Goal: Task Accomplishment & Management: Use online tool/utility

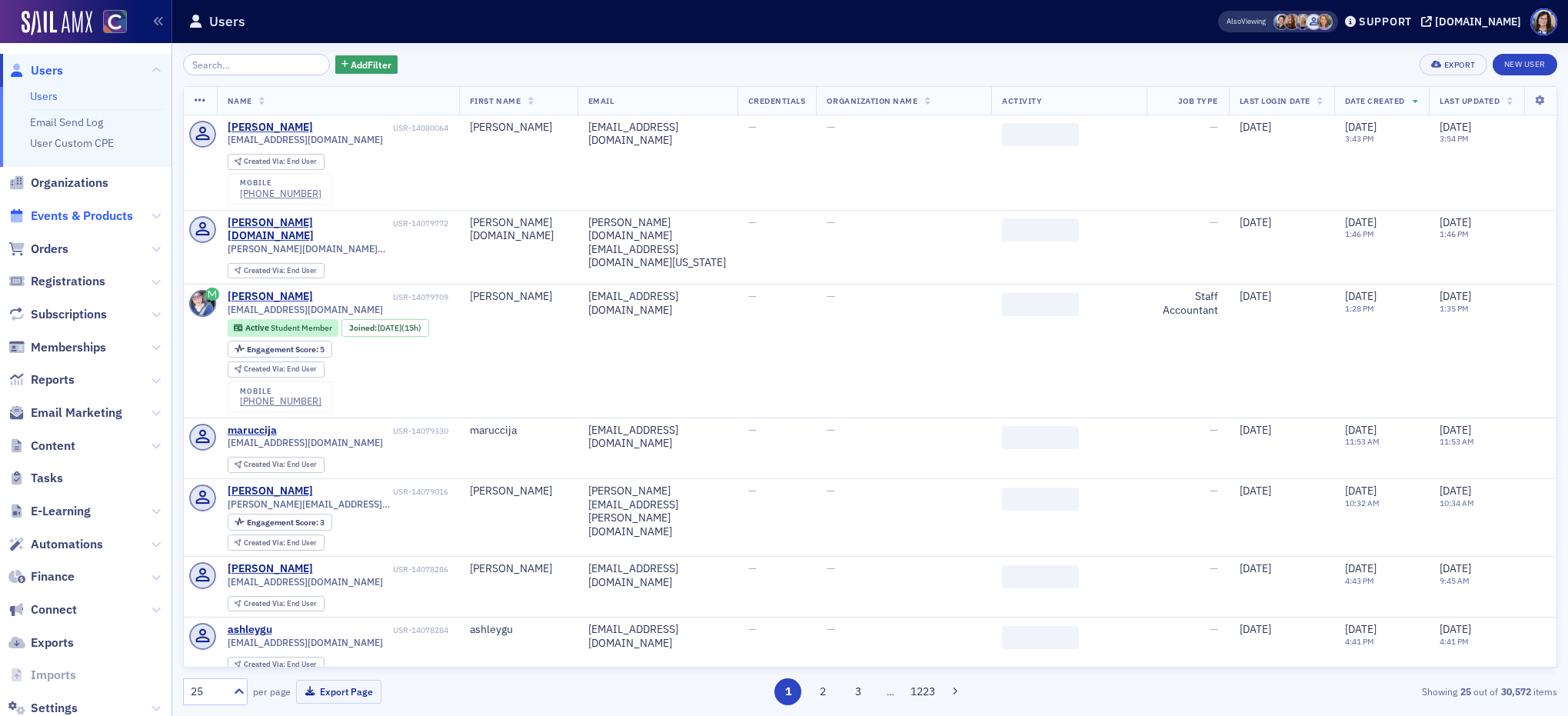
click at [86, 215] on span "Events & Products" at bounding box center [82, 216] width 102 height 17
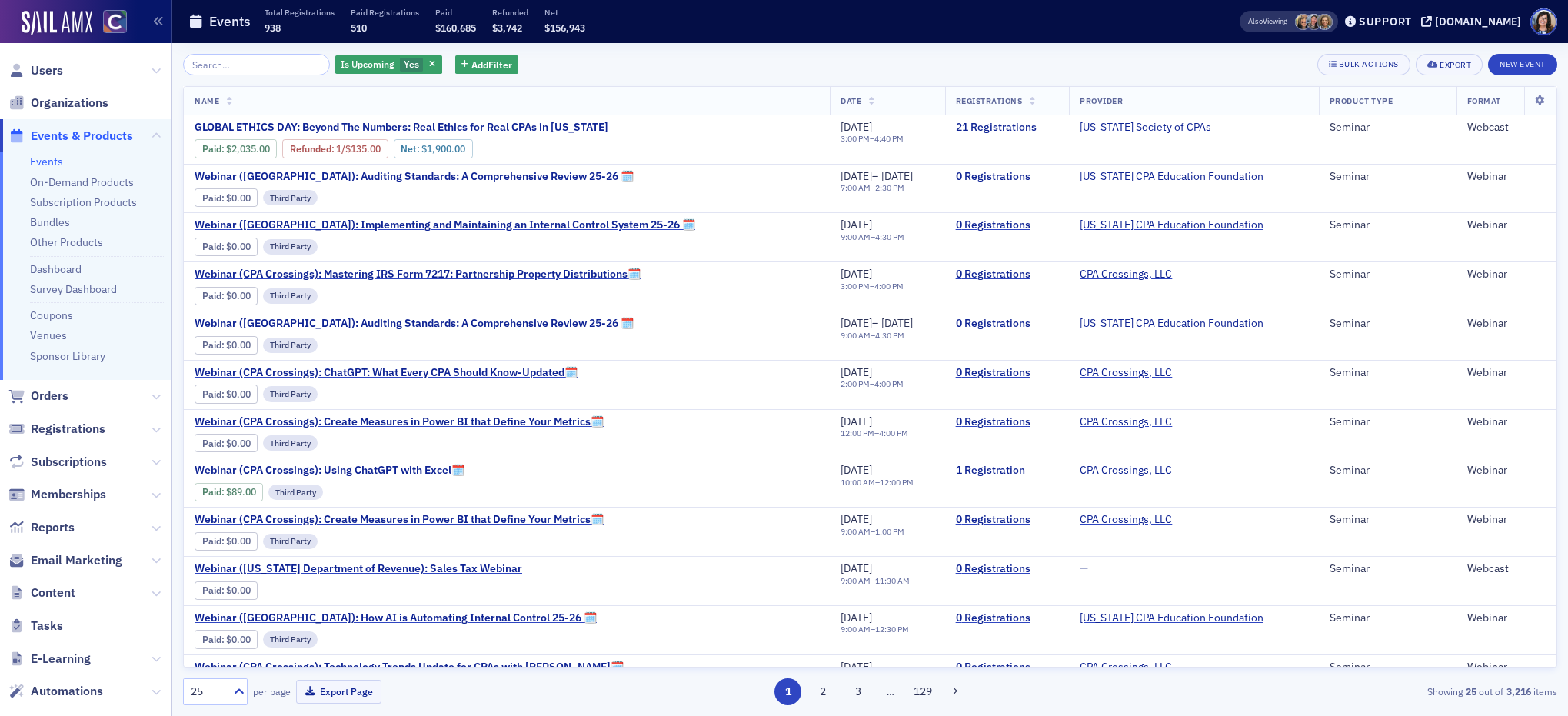
click at [259, 64] on input "search" at bounding box center [257, 65] width 147 height 22
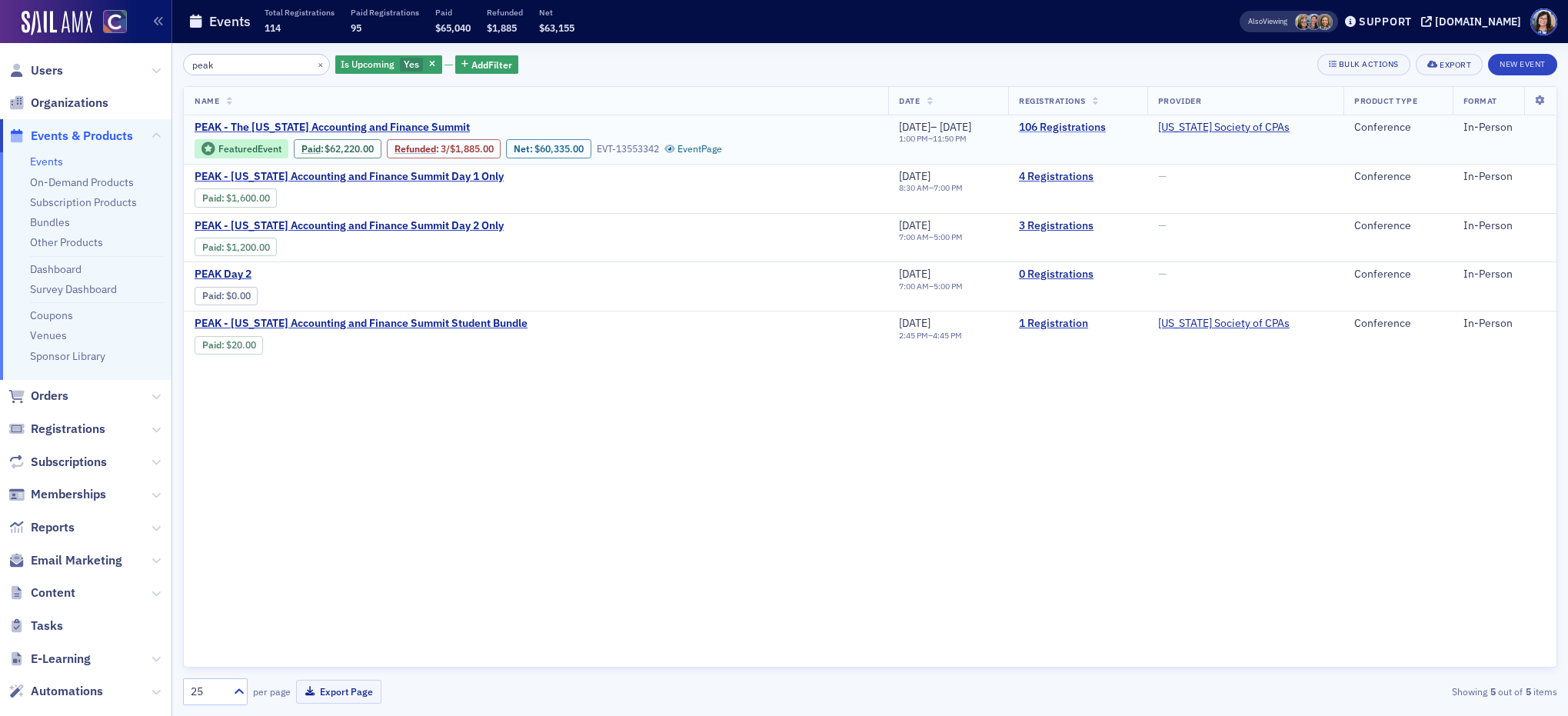
type input "peak"
click at [1093, 128] on link "106 Registrations" at bounding box center [1078, 127] width 118 height 14
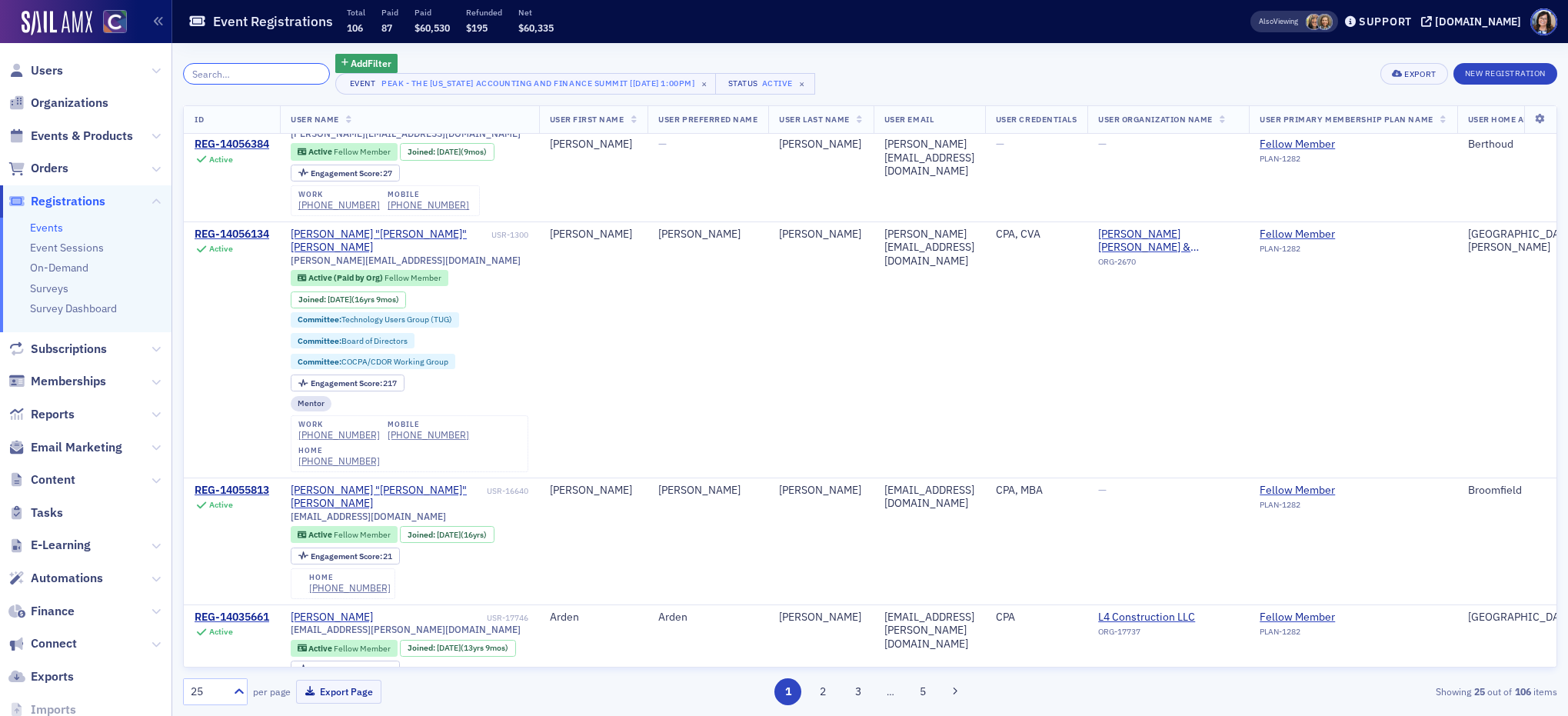
scroll to position [2945, 0]
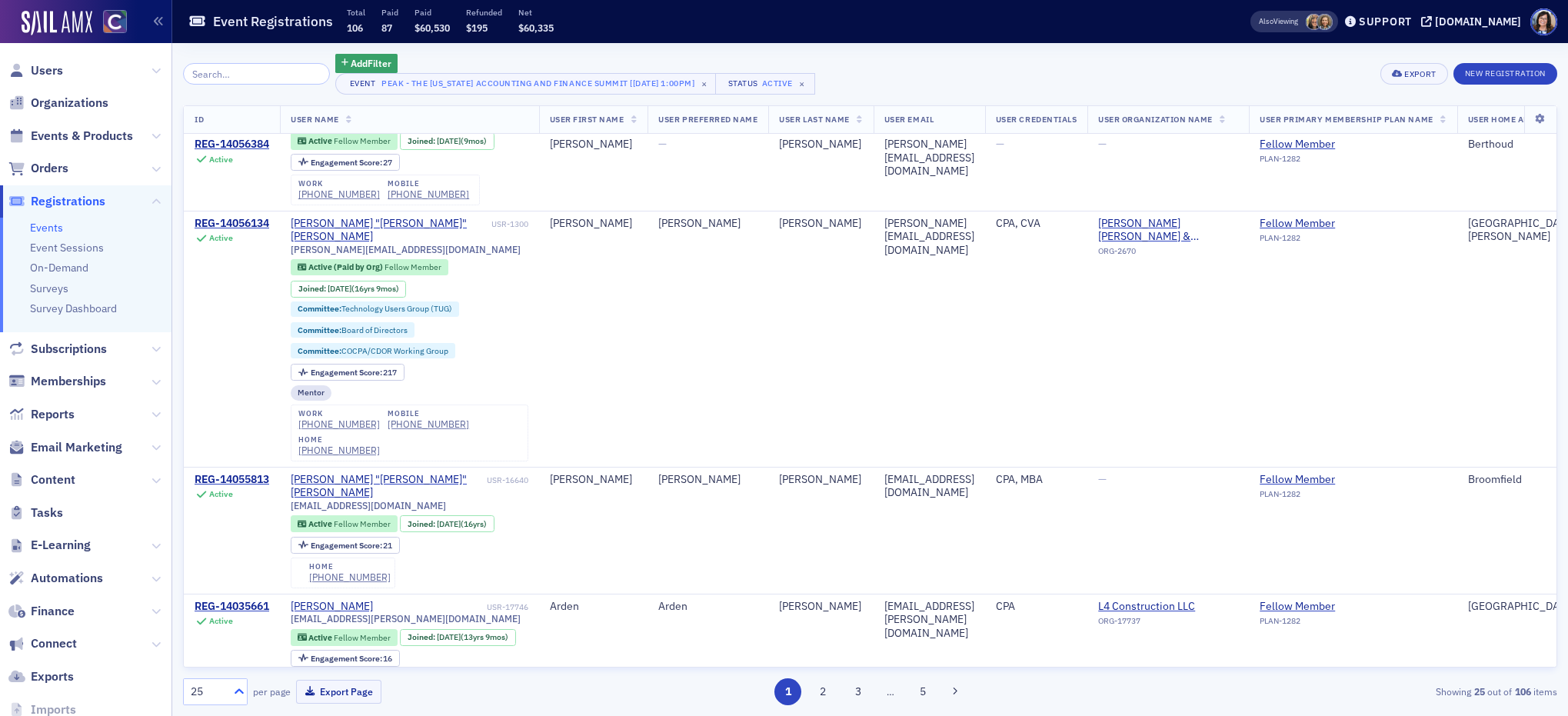
click at [241, 688] on icon at bounding box center [239, 691] width 15 height 15
drag, startPoint x: 228, startPoint y: 628, endPoint x: 811, endPoint y: 456, distance: 607.8
click at [229, 628] on div "250" at bounding box center [215, 625] width 45 height 16
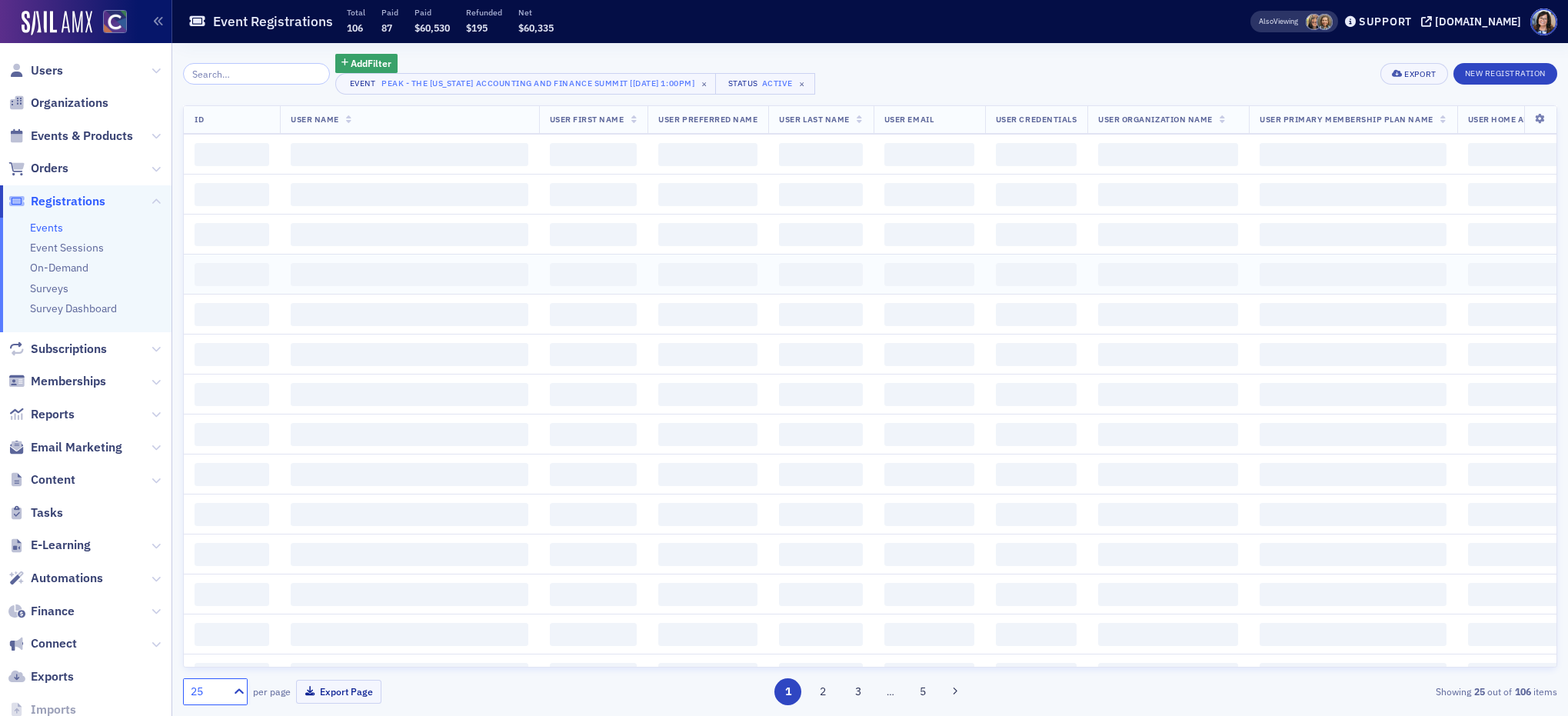
scroll to position [196, 0]
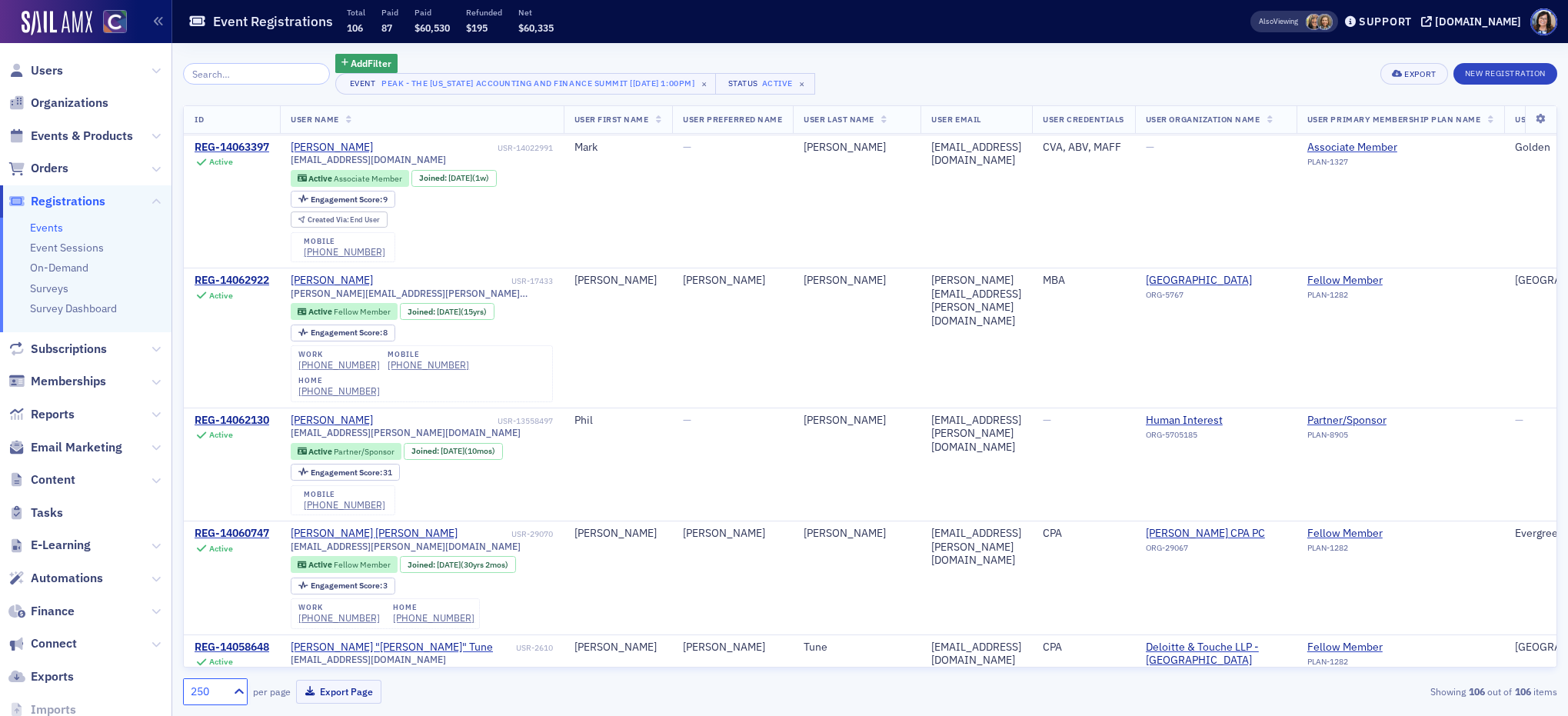
scroll to position [2181, 0]
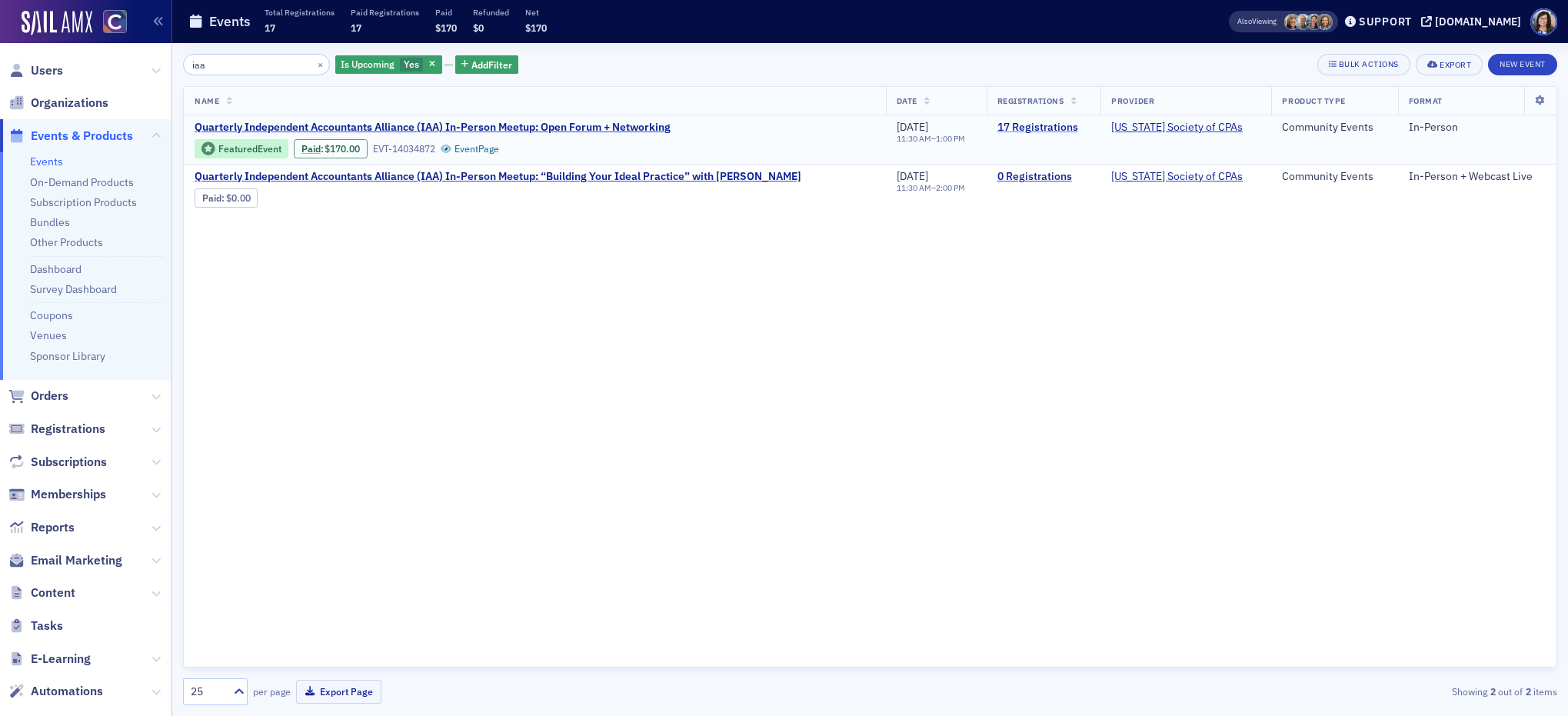
click at [1050, 127] on link "17 Registrations" at bounding box center [1044, 127] width 93 height 14
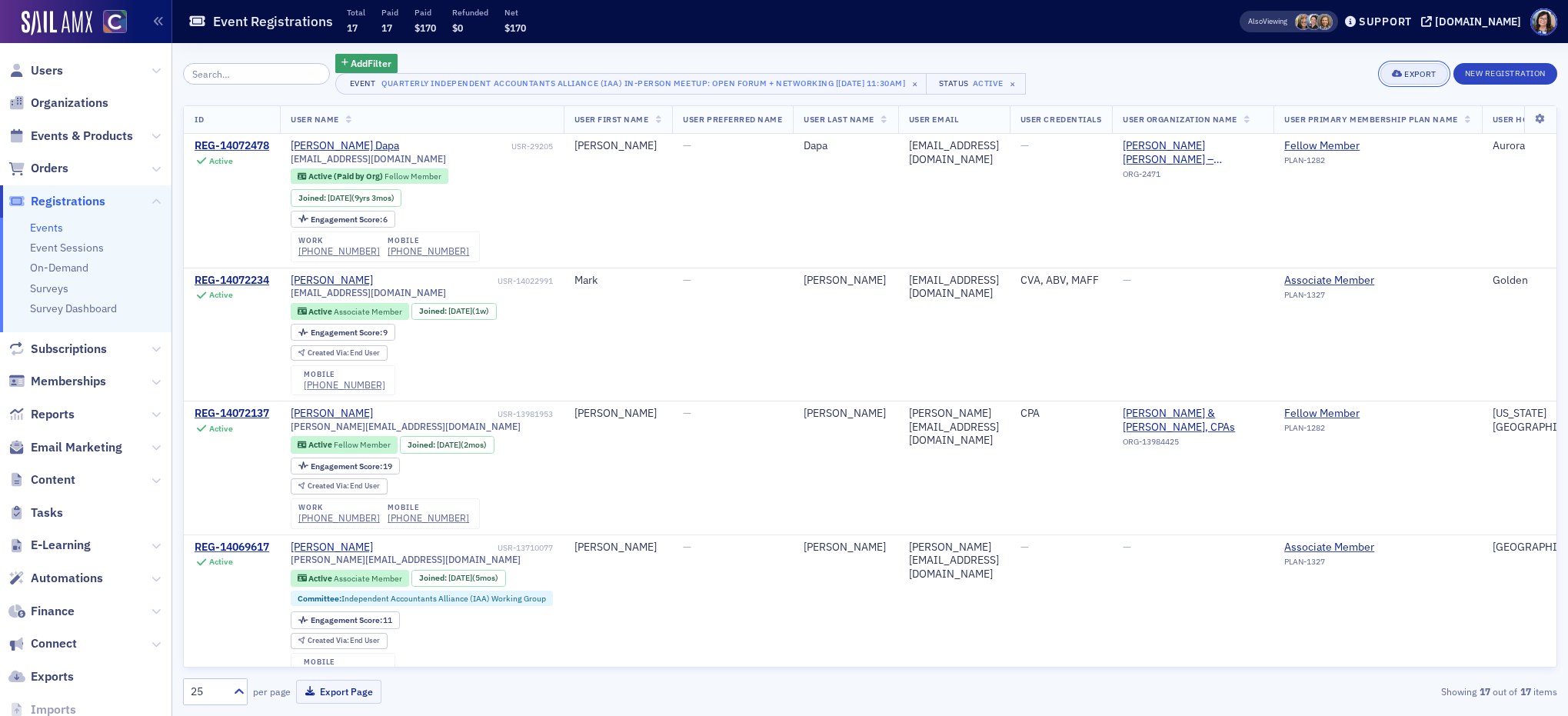
click at [1416, 70] on div "Export" at bounding box center [1421, 74] width 32 height 9
click at [1368, 123] on button "Export All ( 17 Event Registrations )" at bounding box center [1362, 125] width 167 height 25
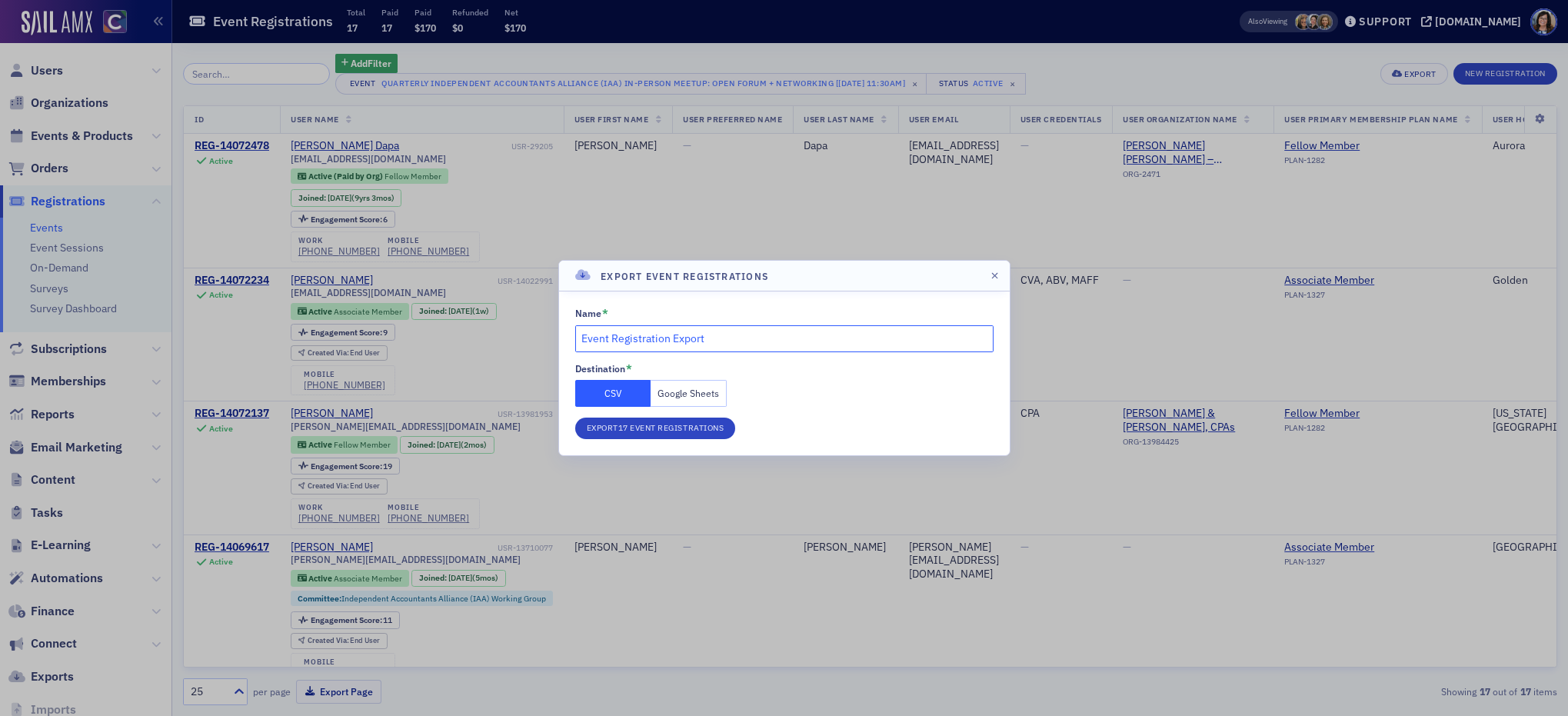
drag, startPoint x: 690, startPoint y: 336, endPoint x: 553, endPoint y: 338, distance: 137.0
click at [553, 338] on div "Export Event Registrations Name * Event Registration Export Destination * CSV G…" at bounding box center [784, 358] width 1568 height 716
click at [603, 341] on input "IAA Oct 16, 2025" at bounding box center [784, 338] width 418 height 27
click at [721, 344] on input "Oct 16, 2025" at bounding box center [784, 338] width 418 height 27
type input "[DATE] IAA In-Person MeetUp"
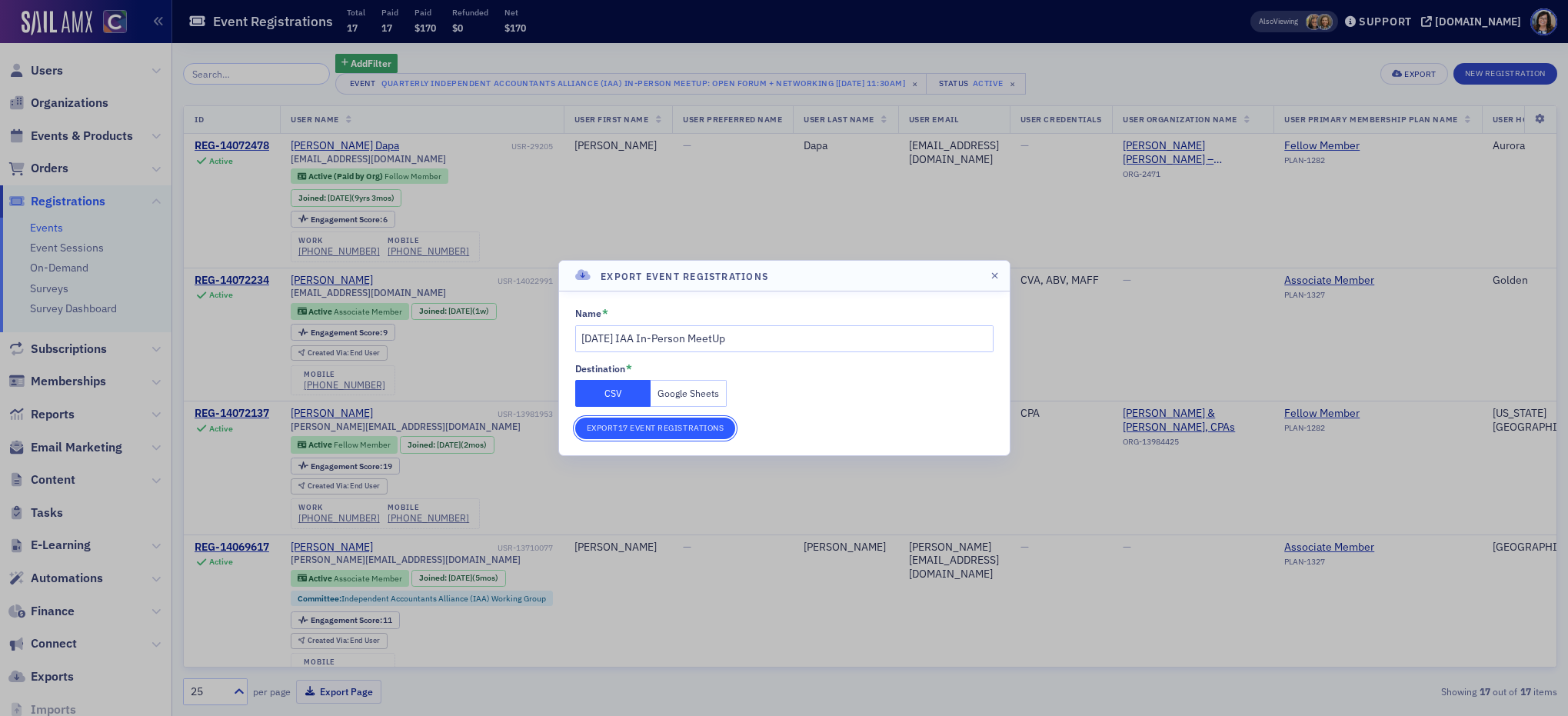
click at [697, 428] on button "Export 17 Event Registrations" at bounding box center [656, 428] width 161 height 22
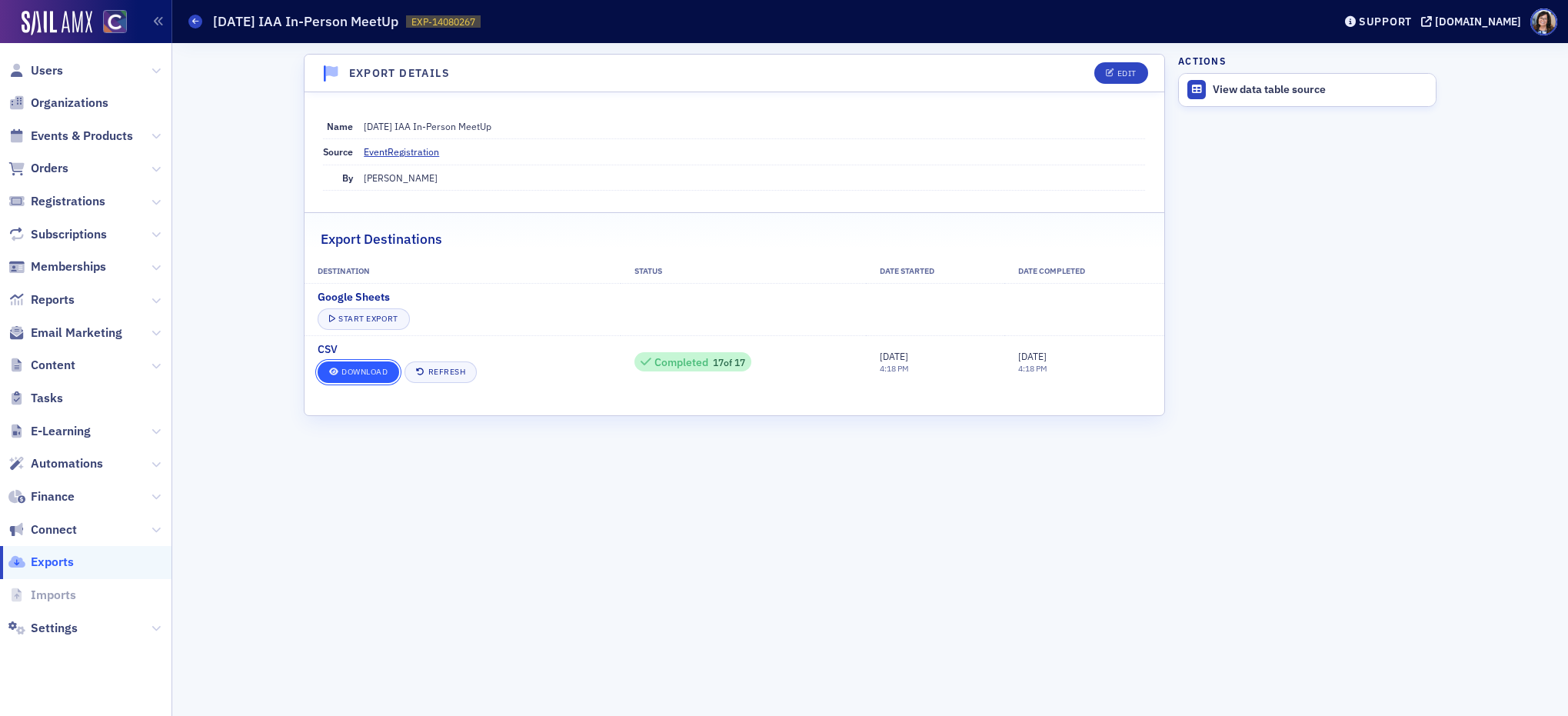
click at [369, 369] on link "Download" at bounding box center [359, 372] width 81 height 22
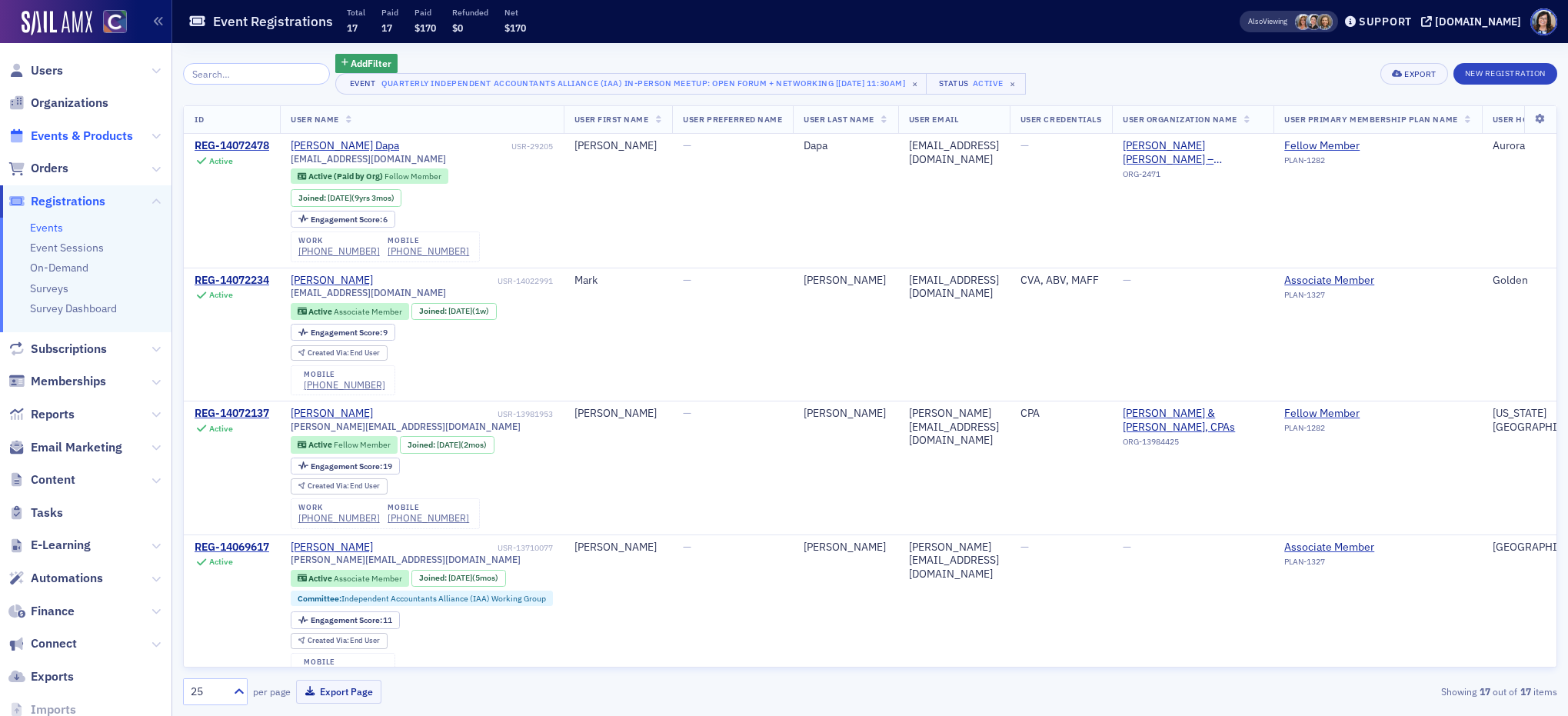
click at [76, 135] on span "Events & Products" at bounding box center [82, 135] width 102 height 17
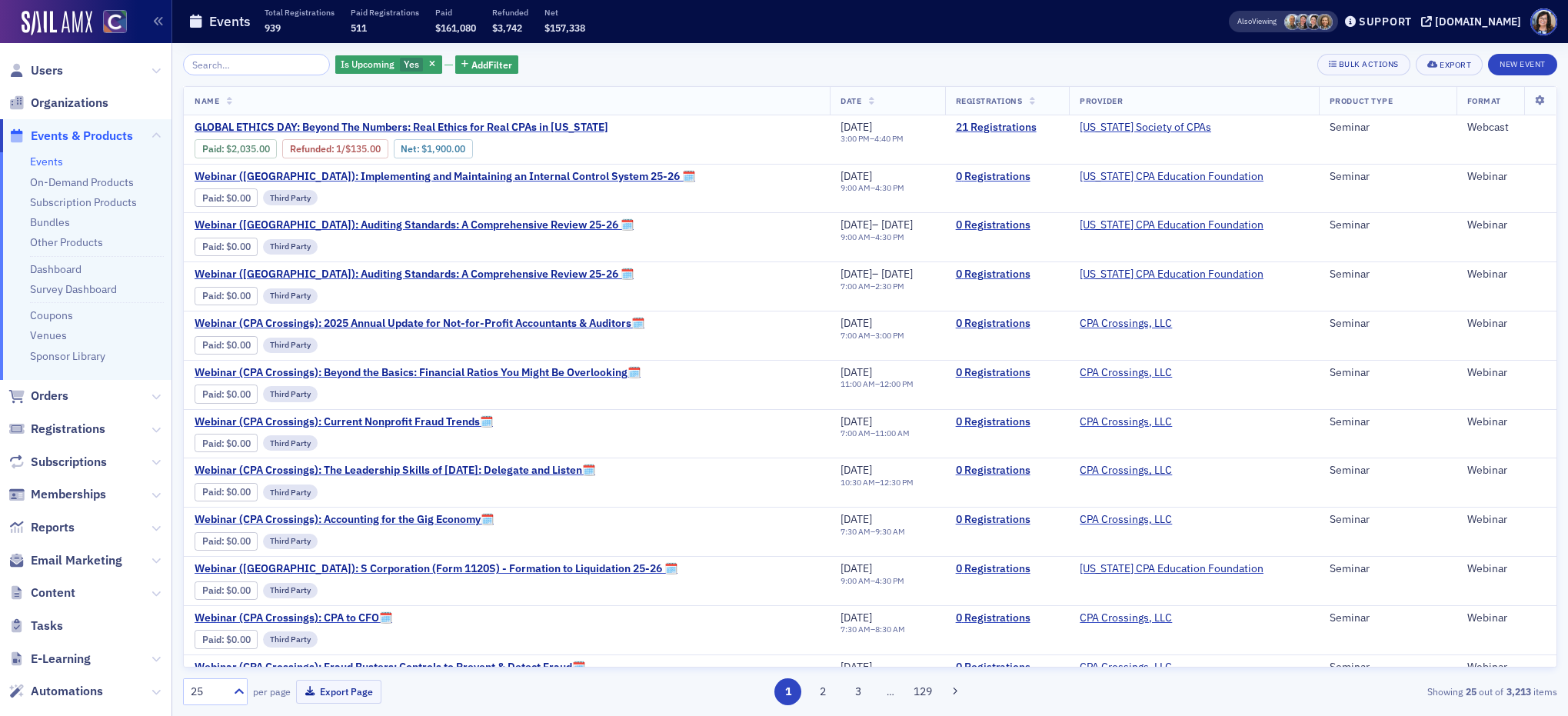
drag, startPoint x: 237, startPoint y: 66, endPoint x: 210, endPoint y: 66, distance: 27.0
click at [210, 66] on input "search" at bounding box center [257, 65] width 147 height 22
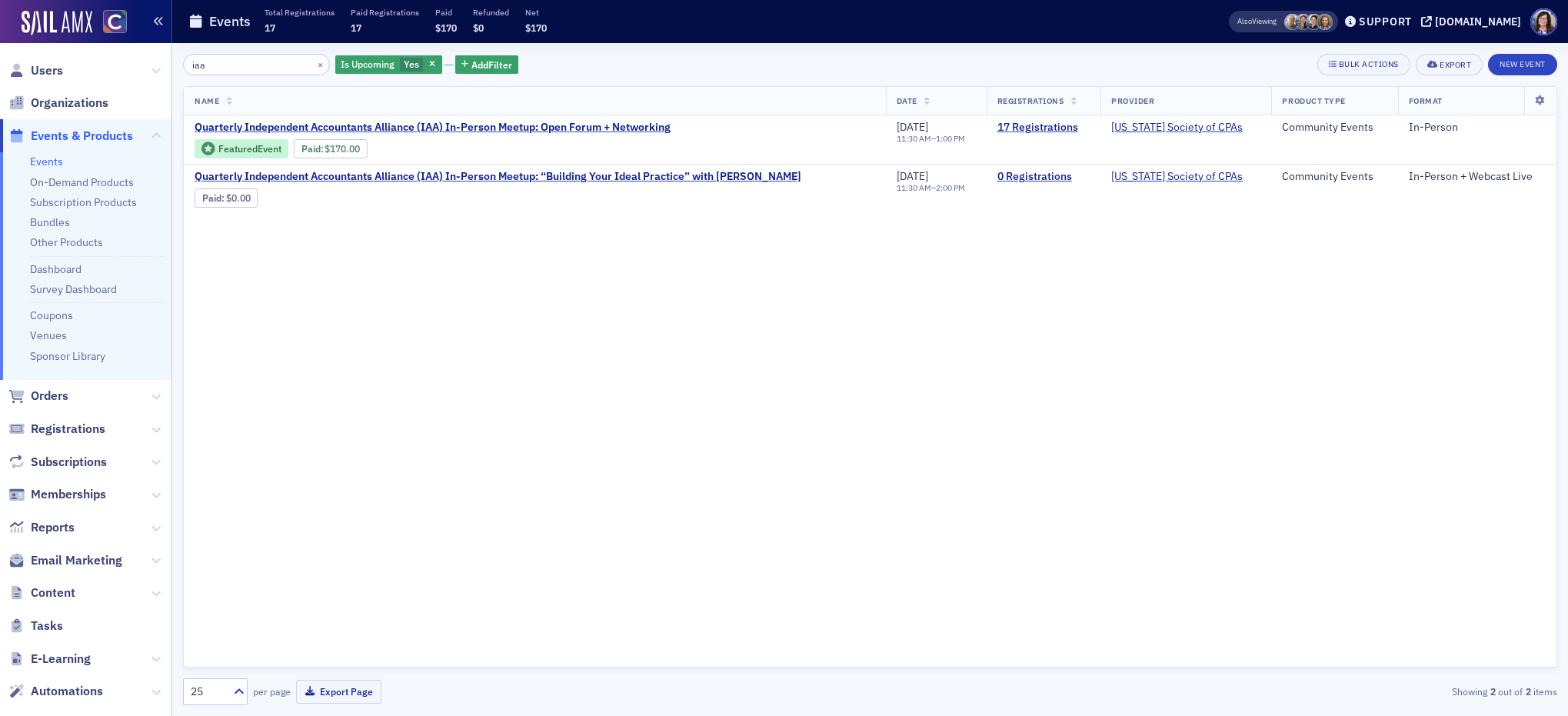
type input "iaa"
